Goal: Information Seeking & Learning: Learn about a topic

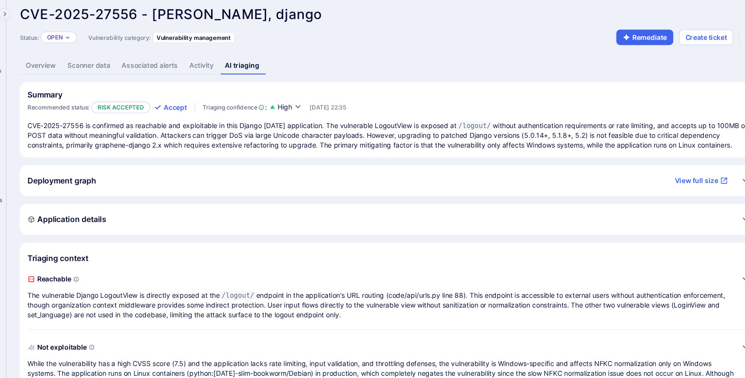
click at [76, 67] on link "Overview" at bounding box center [71, 67] width 39 height 16
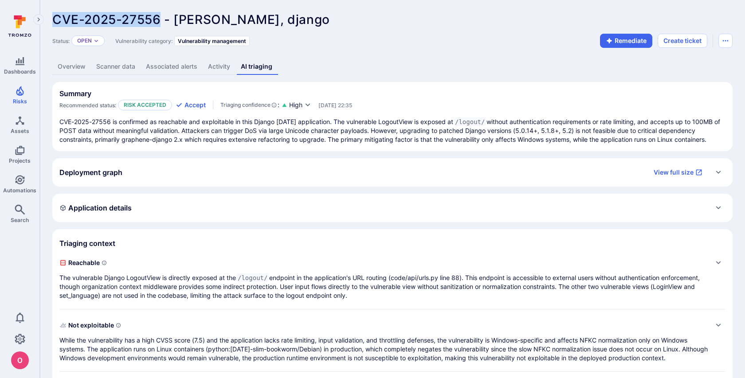
drag, startPoint x: 162, startPoint y: 20, endPoint x: 55, endPoint y: 21, distance: 107.8
click at [55, 21] on span "CVE-2025-27556 - [PERSON_NAME], django" at bounding box center [191, 19] width 278 height 15
copy span "CVE-2025-27556"
